Goal: Transaction & Acquisition: Purchase product/service

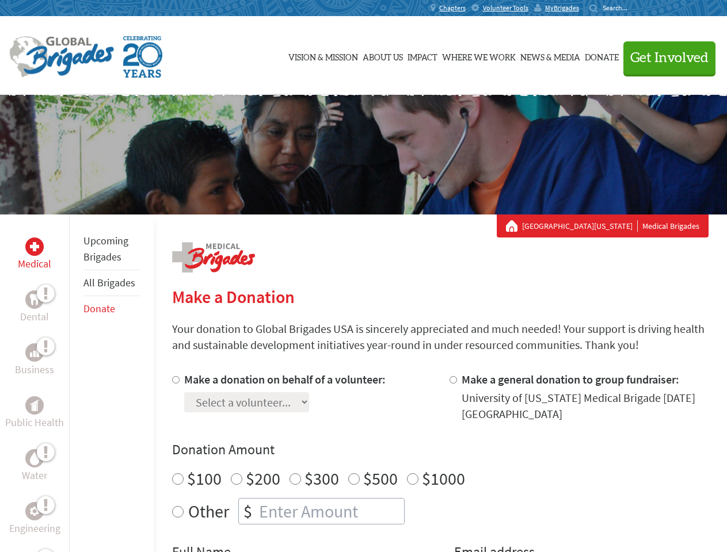
click at [635, 8] on div "Search for:" at bounding box center [612, 7] width 46 height 9
click at [664, 58] on span "Get Involved" at bounding box center [669, 58] width 78 height 14
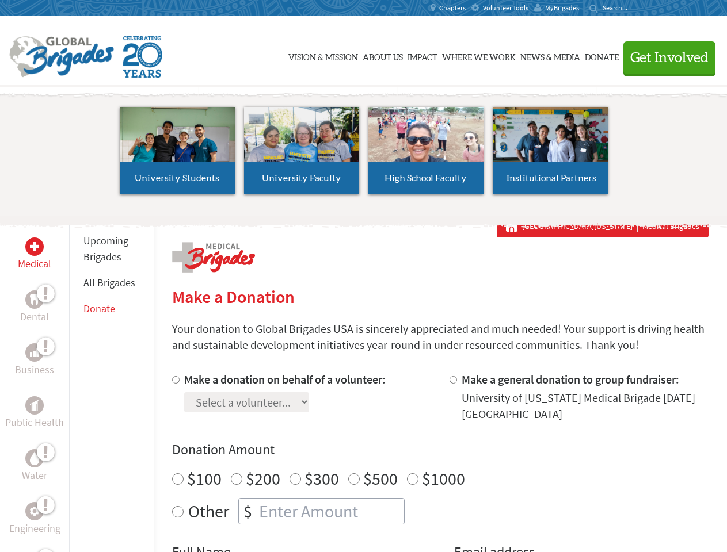
click at [364, 155] on li "High School Faculty" at bounding box center [426, 151] width 124 height 106
click at [76, 383] on div "Upcoming Brigades All Brigades Donate" at bounding box center [111, 491] width 85 height 552
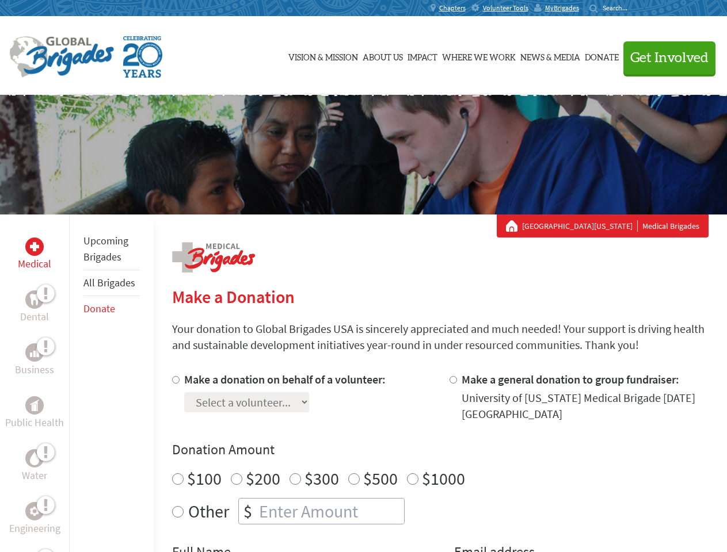
click at [440, 462] on div "Donation Amount $100 $200 $300 $500 $1000 Other $" at bounding box center [440, 483] width 536 height 84
click at [174, 380] on input "Make a donation on behalf of a volunteer:" at bounding box center [175, 379] width 7 height 7
radio input "true"
click at [452, 380] on input "Make a general donation to group fundraiser:" at bounding box center [452, 379] width 7 height 7
radio input "true"
